Goal: Task Accomplishment & Management: Use online tool/utility

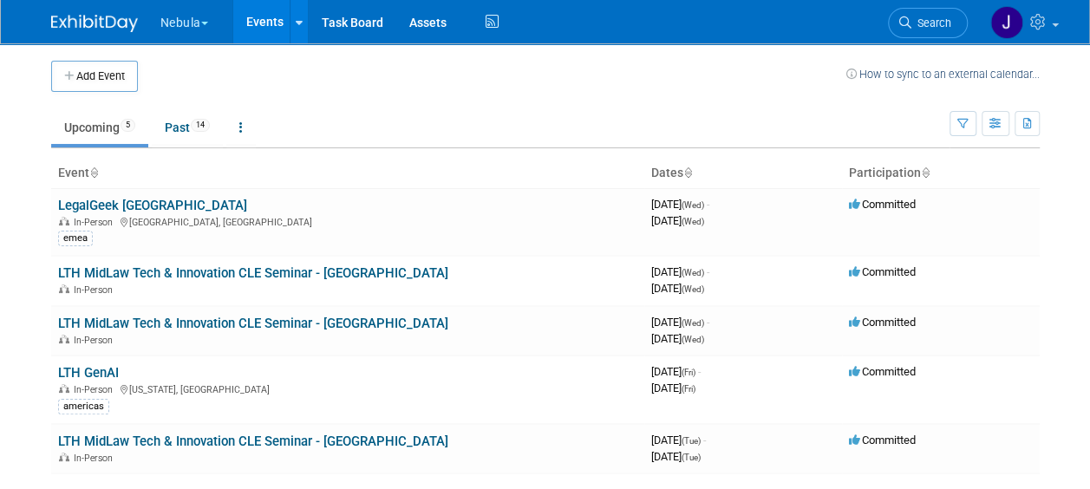
click at [192, 26] on button "Nebula" at bounding box center [194, 19] width 71 height 38
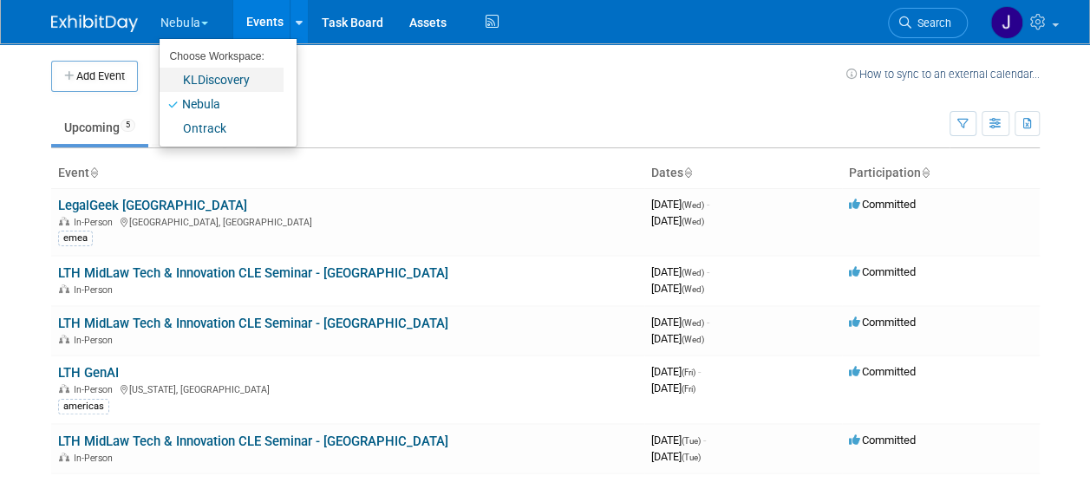
click at [208, 84] on link "KLDiscovery" at bounding box center [222, 80] width 124 height 24
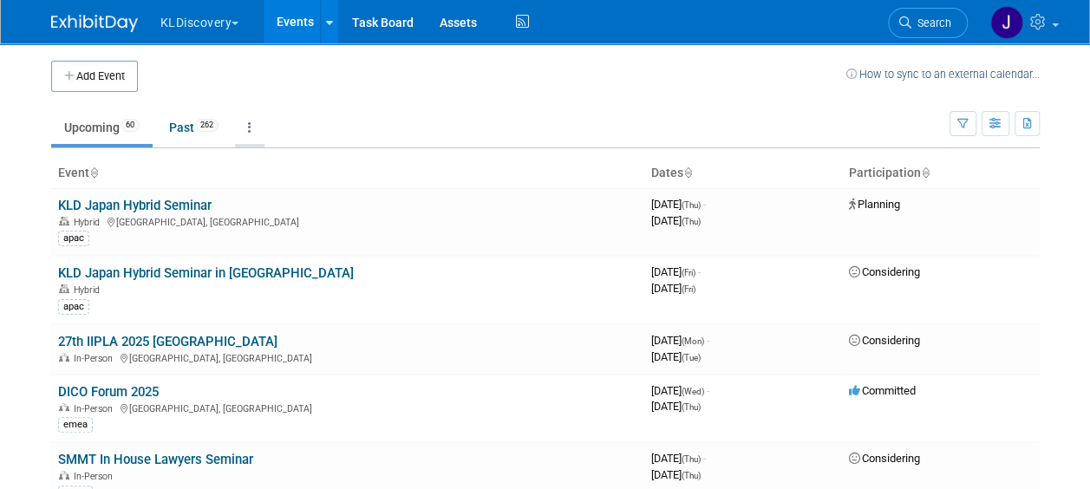
click at [252, 125] on icon at bounding box center [249, 127] width 3 height 12
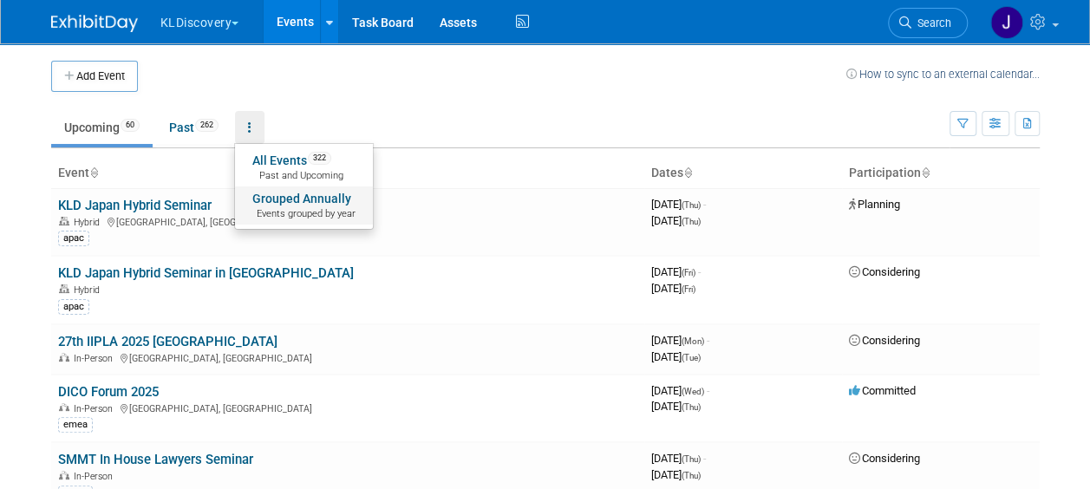
click at [298, 197] on link "Grouped Annually Events grouped by year" at bounding box center [304, 205] width 138 height 38
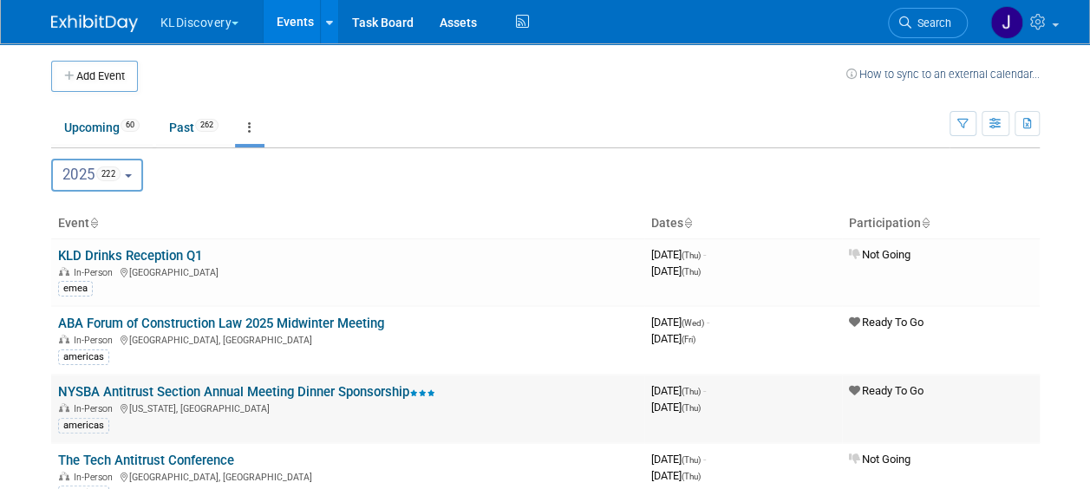
scroll to position [24, 0]
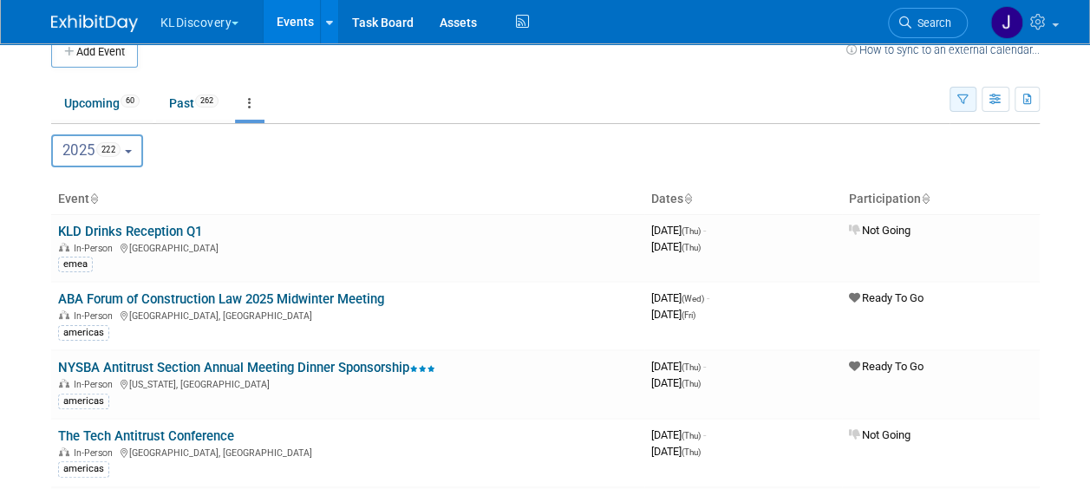
click at [964, 101] on icon "button" at bounding box center [963, 100] width 11 height 11
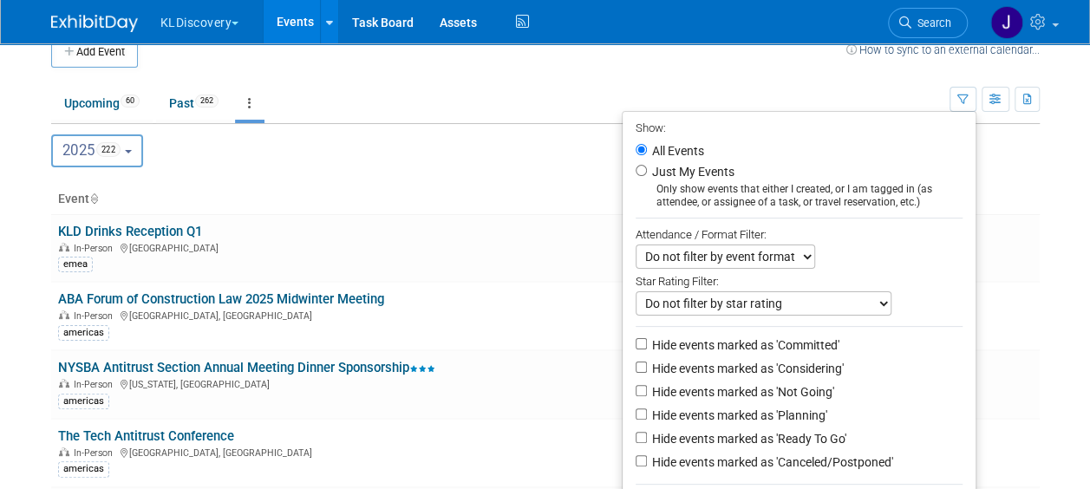
click at [735, 386] on label "Hide events marked as 'Not Going'" at bounding box center [742, 391] width 186 height 17
click at [647, 386] on input "Hide events marked as 'Not Going'" at bounding box center [641, 390] width 11 height 11
checkbox input "true"
click at [690, 461] on label "Hide events marked as 'Canceled/Postponed'" at bounding box center [771, 462] width 245 height 17
click at [647, 461] on input "Hide events marked as 'Canceled/Postponed'" at bounding box center [641, 460] width 11 height 11
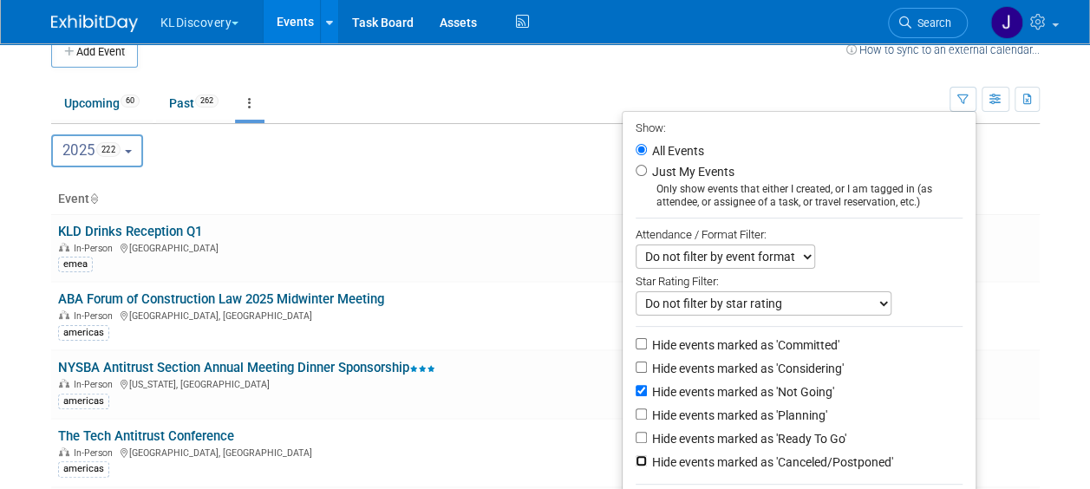
checkbox input "true"
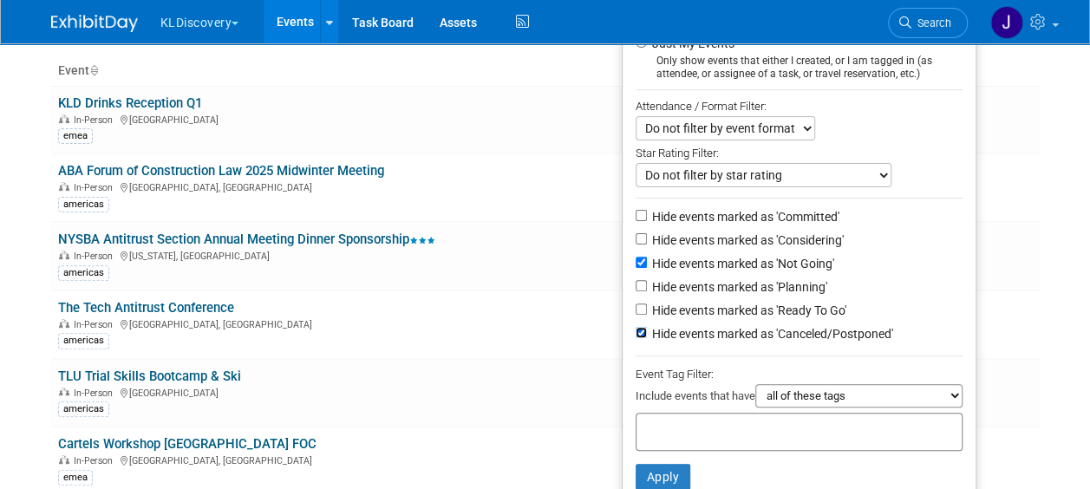
scroll to position [156, 0]
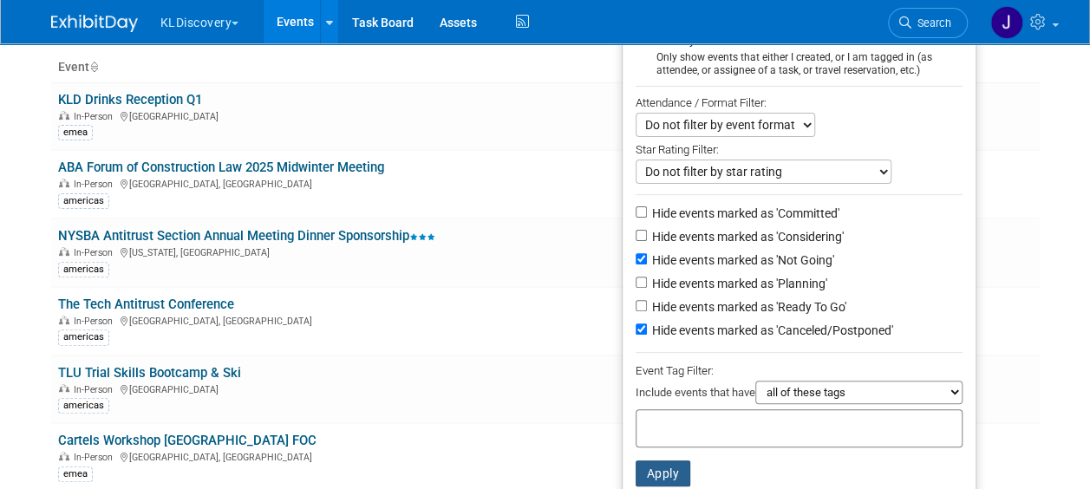
click at [663, 470] on button "Apply" at bounding box center [664, 474] width 56 height 26
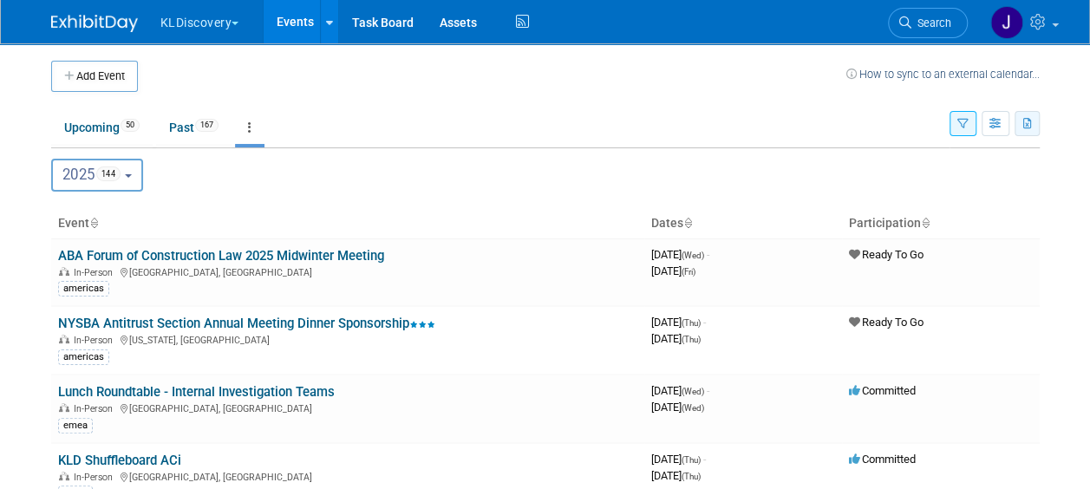
click at [1021, 125] on button "button" at bounding box center [1027, 123] width 25 height 25
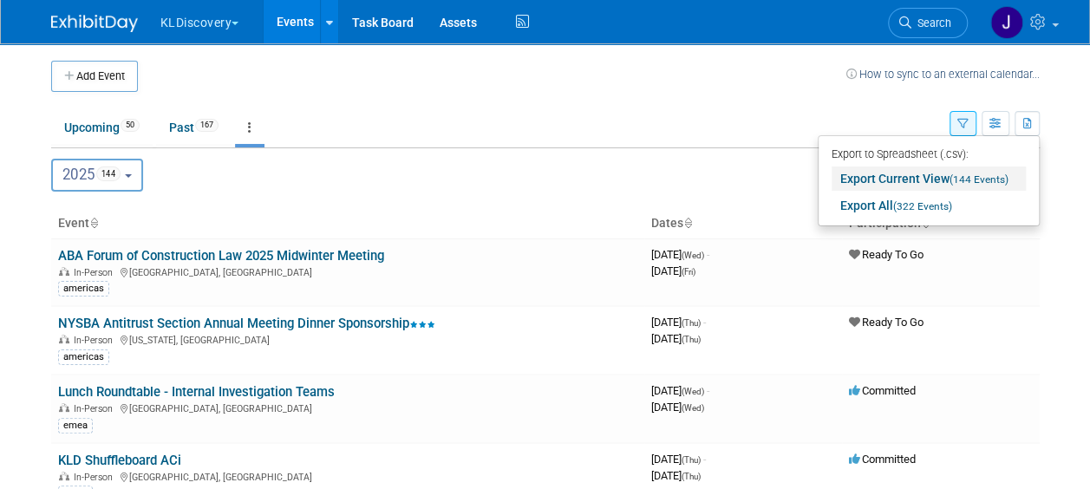
click at [905, 176] on link "Export Current View (144 Events)" at bounding box center [929, 179] width 194 height 24
